Goal: Information Seeking & Learning: Learn about a topic

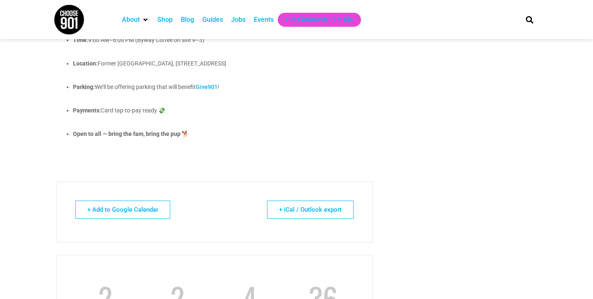
scroll to position [763, 0]
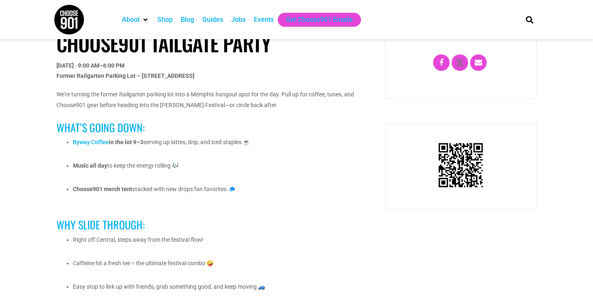
scroll to position [513, 0]
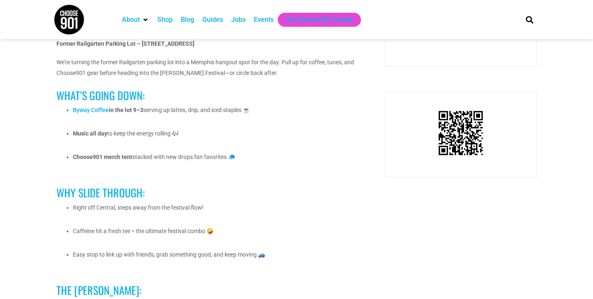
click at [466, 133] on img at bounding box center [460, 132] width 49 height 49
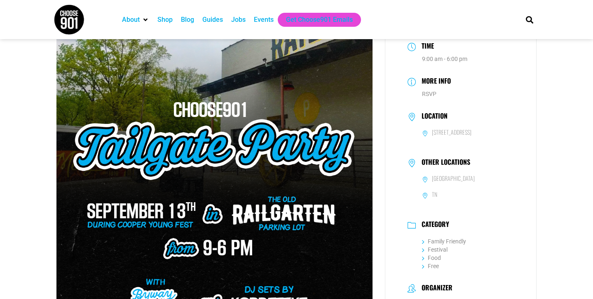
scroll to position [0, 0]
